Goal: Task Accomplishment & Management: Use online tool/utility

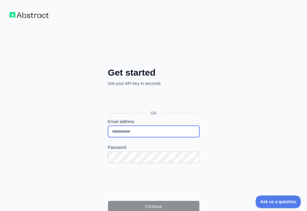
click at [108, 126] on input "Email address" at bounding box center [153, 131] width 91 height 11
paste input "**********"
type input "**********"
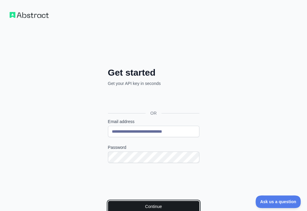
click at [108, 201] on button "Continue" at bounding box center [153, 206] width 91 height 11
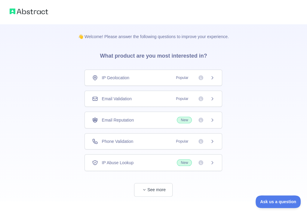
click at [152, 99] on div "Email Validation Popular" at bounding box center [153, 99] width 123 height 6
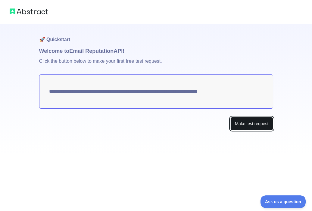
click at [243, 119] on button "Make test request" at bounding box center [251, 124] width 42 height 14
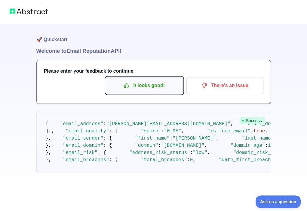
click at [140, 86] on p "It looks good!" at bounding box center [144, 86] width 68 height 10
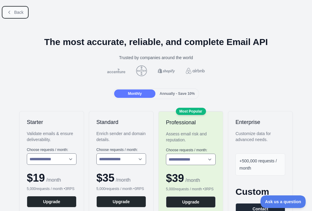
click at [18, 11] on span "Back" at bounding box center [18, 12] width 9 height 5
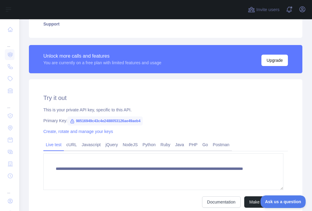
scroll to position [146, 0]
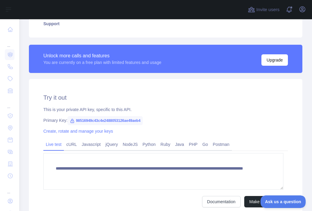
click at [98, 120] on span "98516949c43c4e2488053126ae49aeb4" at bounding box center [104, 120] width 75 height 9
copy span "98516949c43c4e2488053126ae49aeb4"
